Goal: Information Seeking & Learning: Learn about a topic

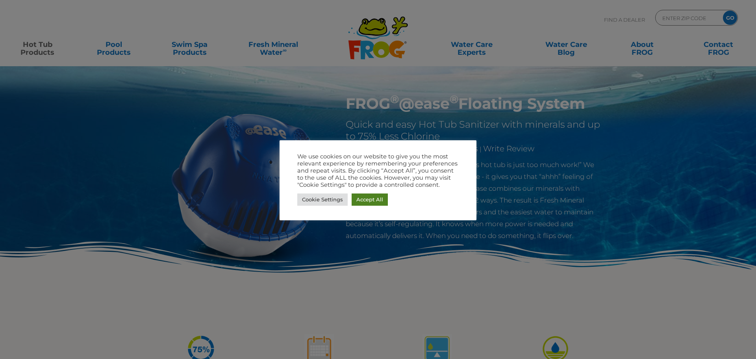
click at [374, 197] on link "Accept All" at bounding box center [370, 199] width 36 height 12
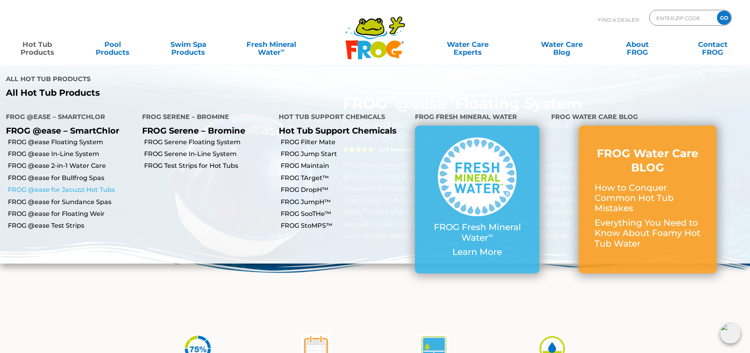
click at [82, 185] on link "FROG @ease for Jacuzzi Hot Tubs" at bounding box center [72, 189] width 128 height 9
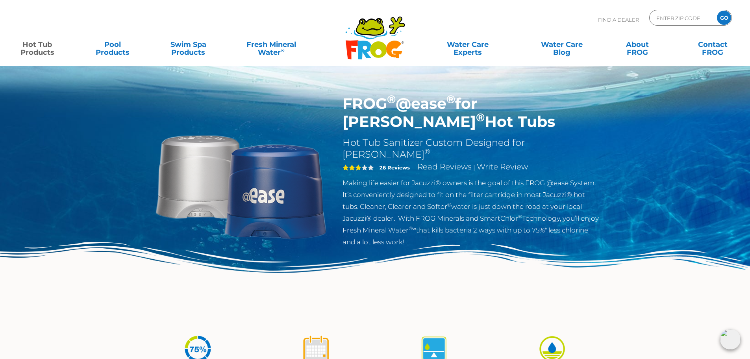
drag, startPoint x: 344, startPoint y: 102, endPoint x: 582, endPoint y: 119, distance: 238.4
click at [582, 119] on h1 "FROG ® @ease ® for Jacuzzi ® Hot Tubs" at bounding box center [470, 112] width 257 height 36
copy h1 "FROG ® @ease ® for Jacuzzi ® Hot Tubs"
